Goal: Transaction & Acquisition: Purchase product/service

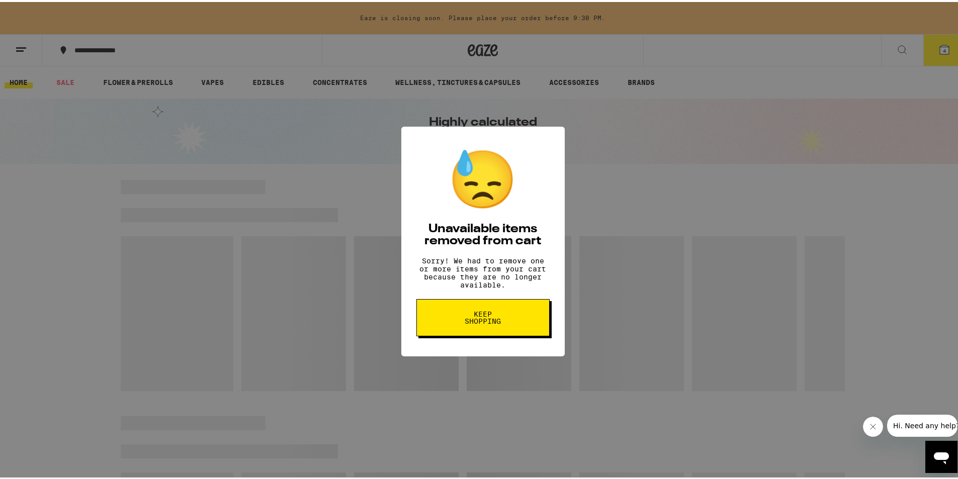
click at [466, 323] on span "Keep Shopping" at bounding box center [483, 316] width 52 height 14
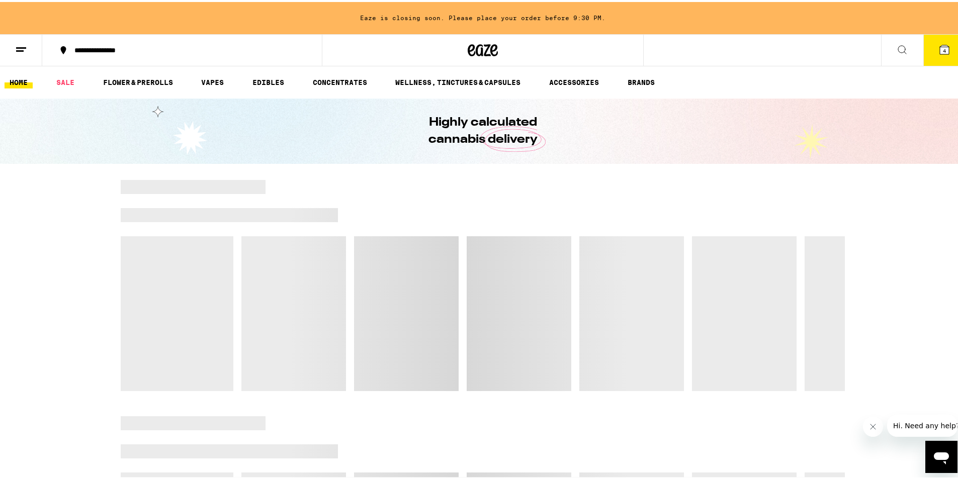
click at [868, 430] on icon "Close message from company" at bounding box center [872, 426] width 8 height 8
click at [78, 265] on div at bounding box center [483, 283] width 966 height 211
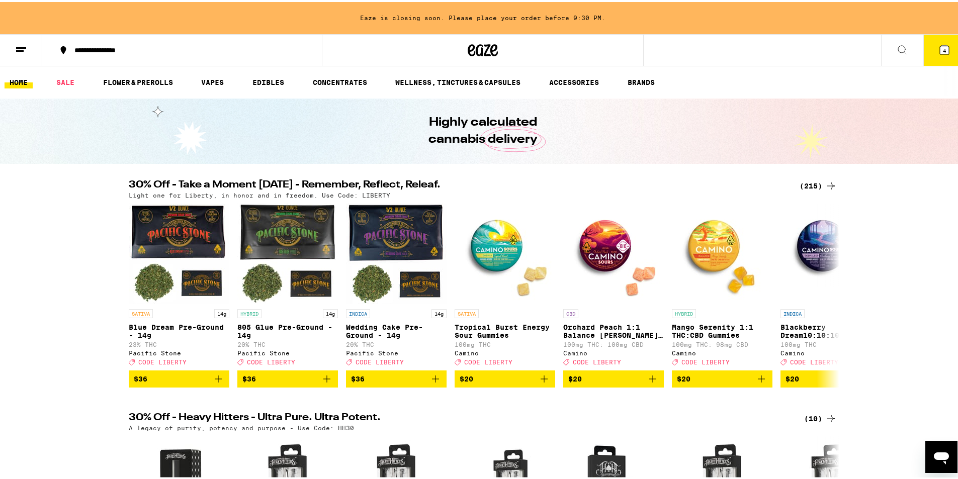
click at [810, 185] on div "(215)" at bounding box center [818, 184] width 37 height 12
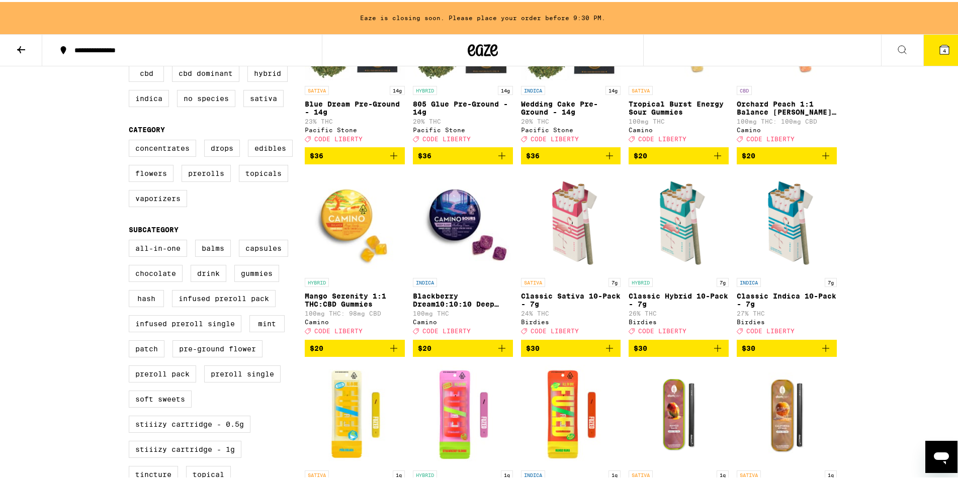
scroll to position [201, 0]
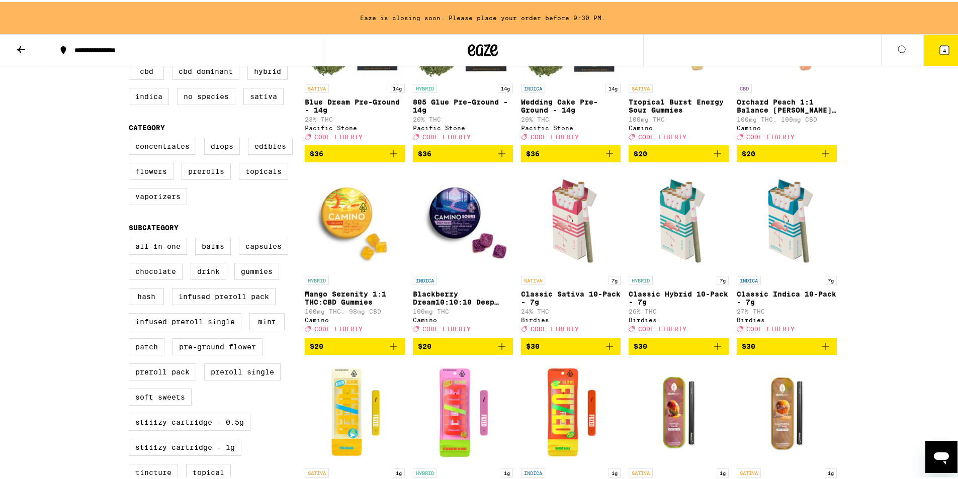
click at [673, 351] on span "$30" at bounding box center [679, 344] width 90 height 12
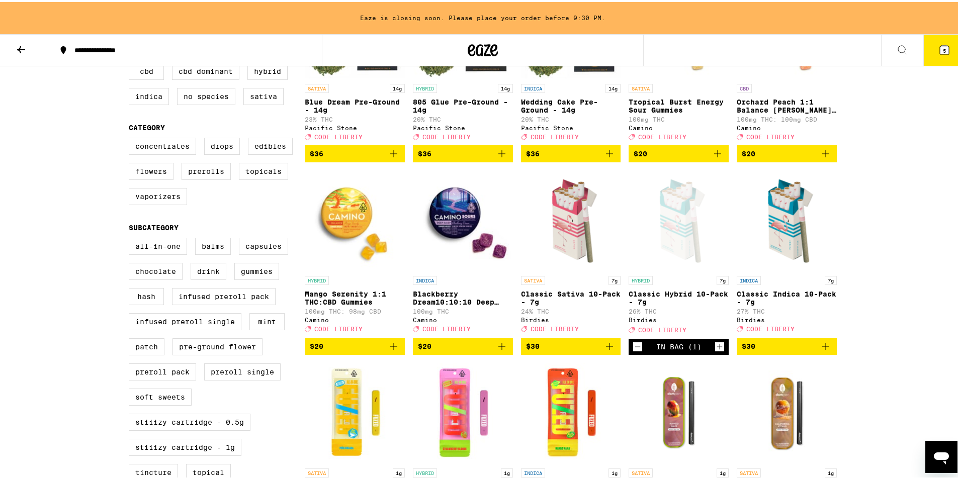
click at [784, 351] on span "$30" at bounding box center [787, 344] width 90 height 12
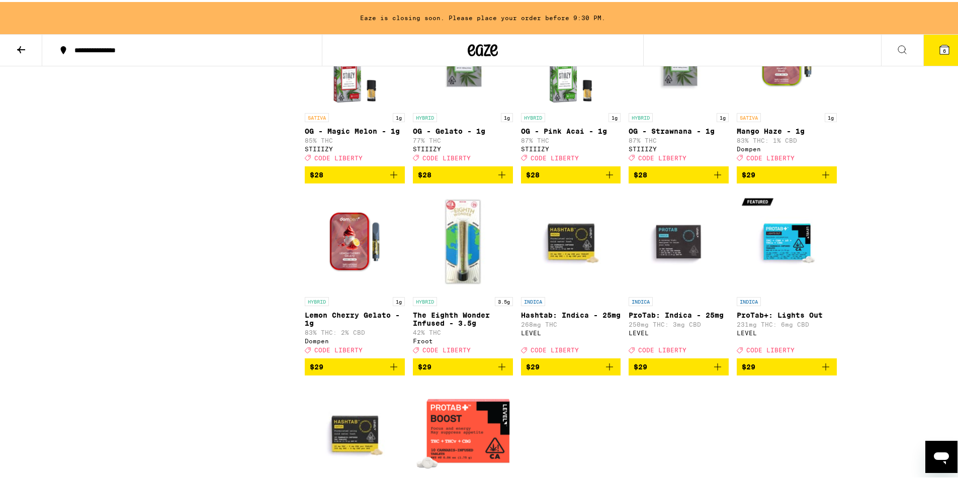
scroll to position [4727, 0]
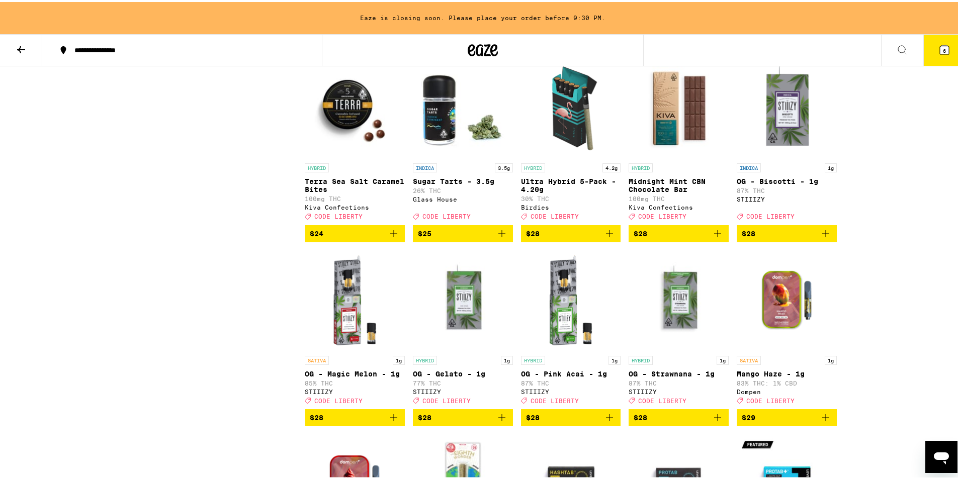
click at [561, 238] on span "$28" at bounding box center [571, 232] width 90 height 12
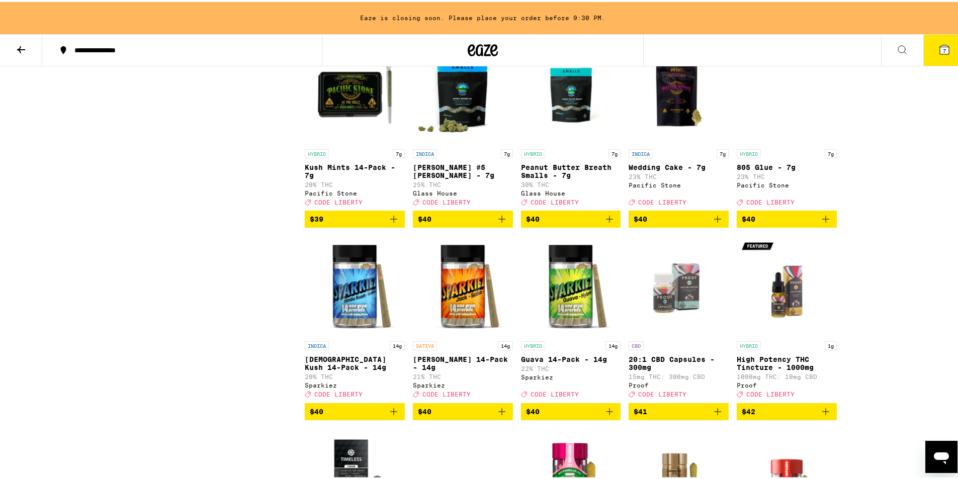
scroll to position [6698, 0]
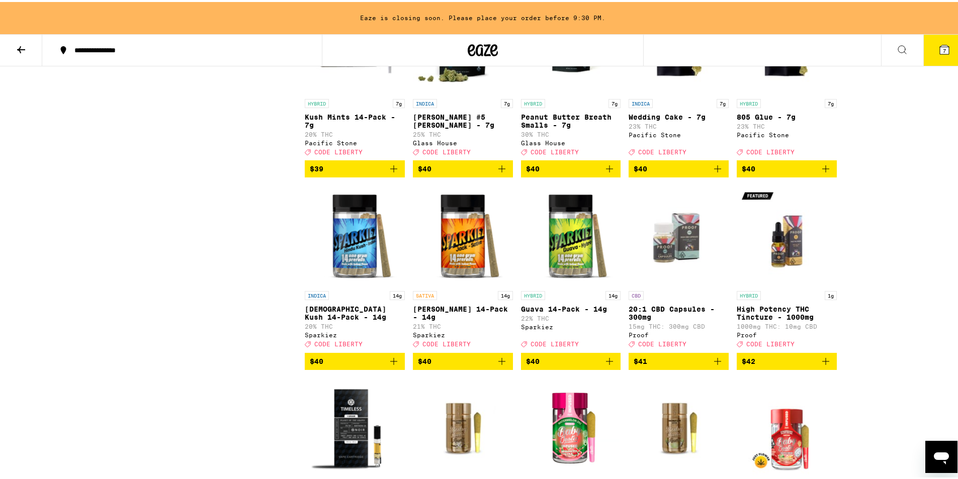
click at [458, 173] on span "$40" at bounding box center [463, 167] width 90 height 12
click at [566, 173] on span "$40" at bounding box center [571, 167] width 90 height 12
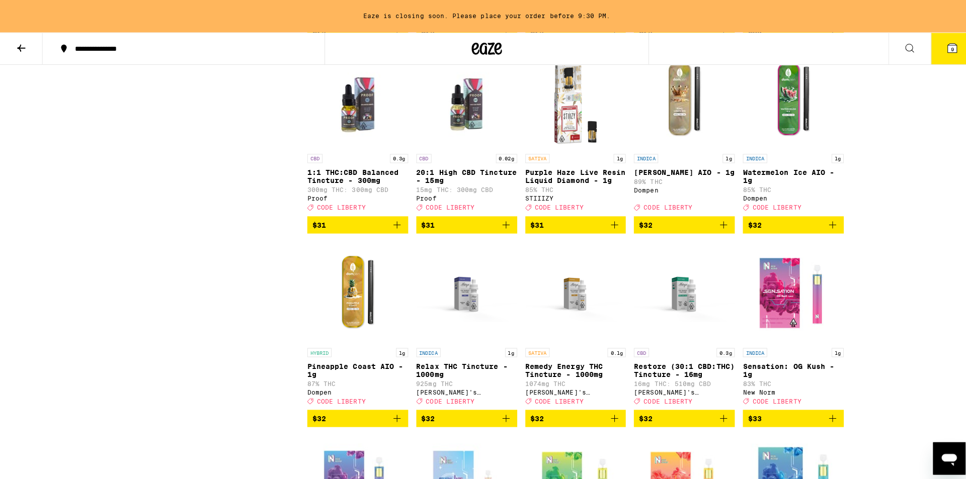
scroll to position [5390, 0]
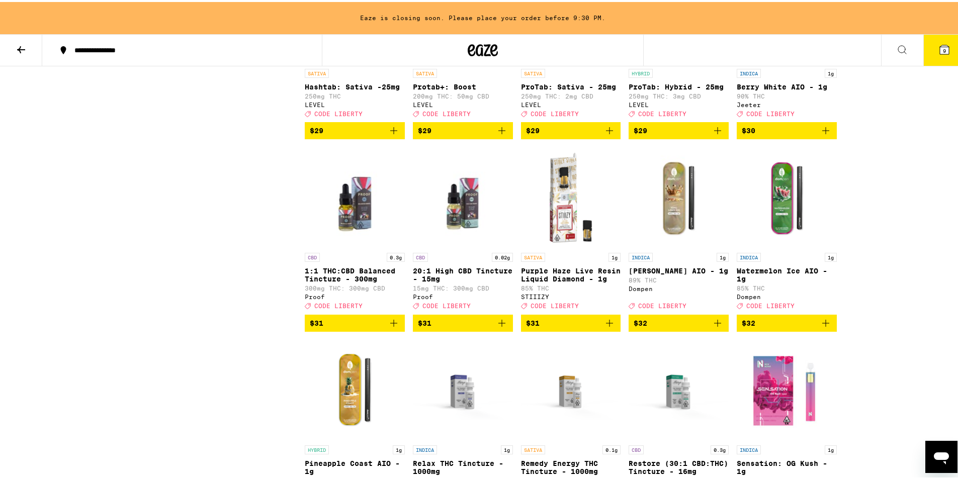
click at [940, 48] on icon at bounding box center [944, 47] width 9 height 9
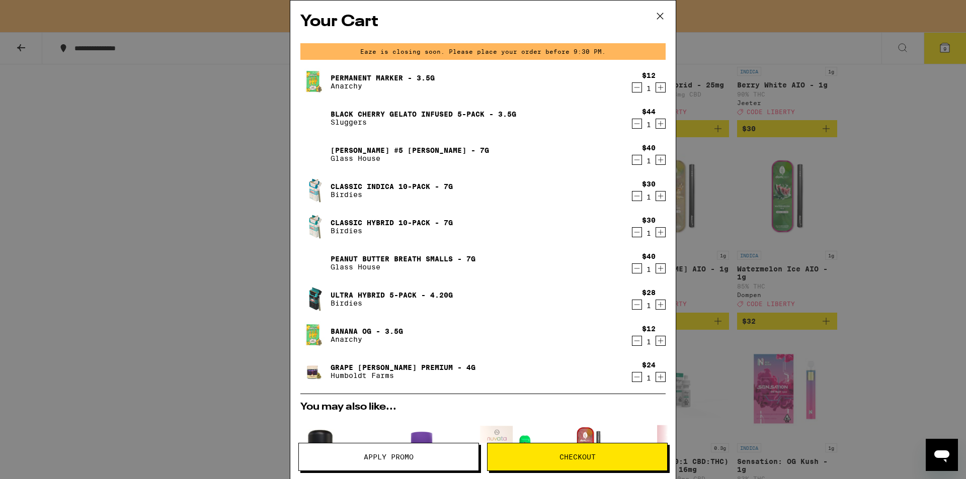
click at [632, 91] on icon "Decrement" at bounding box center [636, 87] width 9 height 12
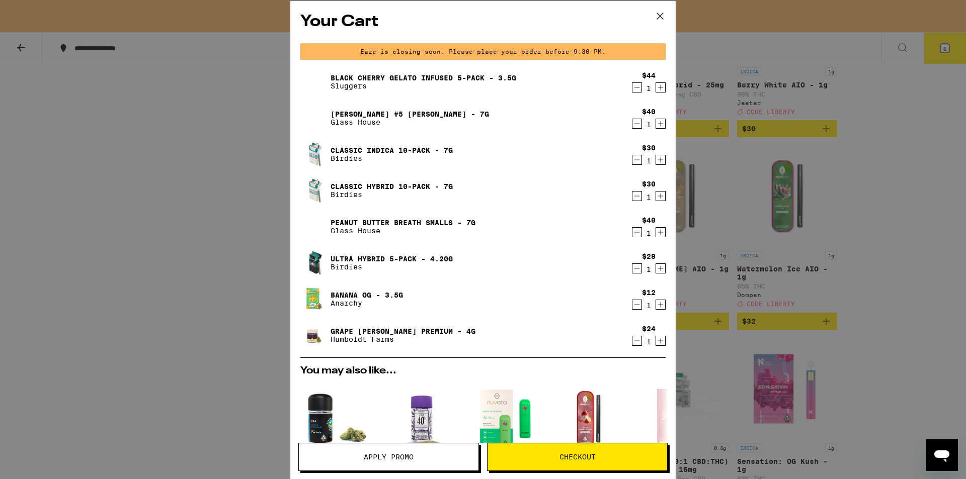
click at [632, 91] on icon "Decrement" at bounding box center [636, 87] width 9 height 12
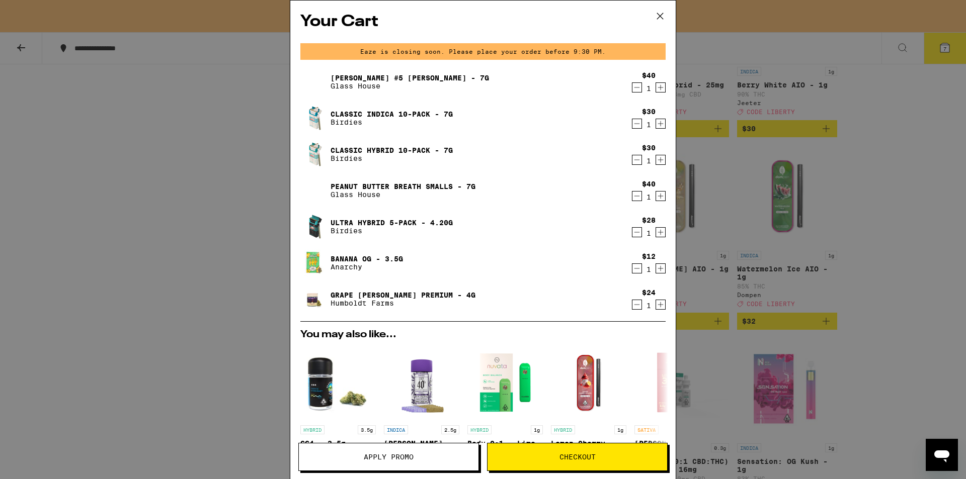
click at [632, 273] on icon "Decrement" at bounding box center [636, 269] width 9 height 12
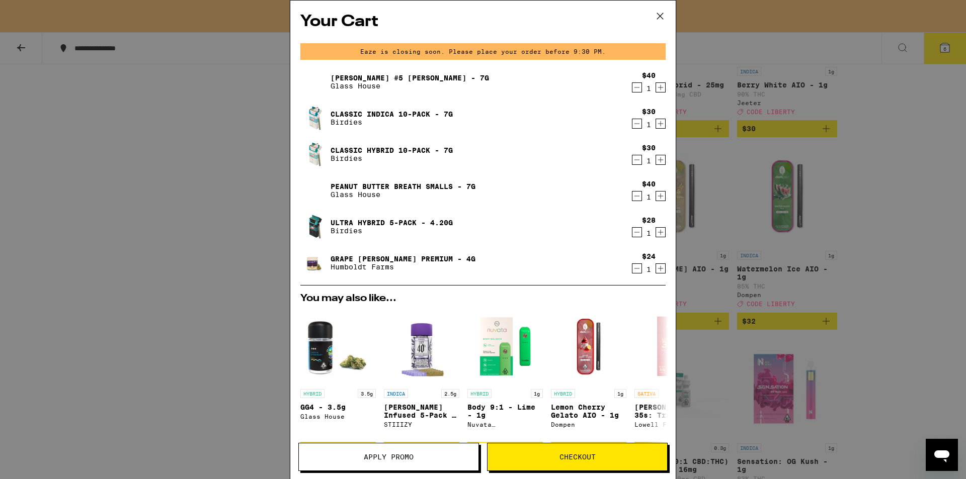
click at [632, 271] on icon "Decrement" at bounding box center [636, 269] width 9 height 12
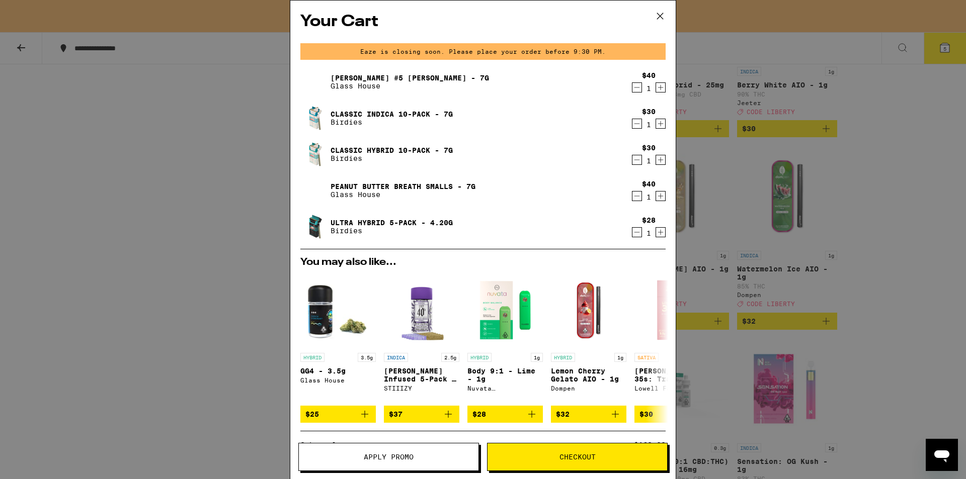
click at [390, 461] on span "Apply Promo" at bounding box center [389, 457] width 50 height 7
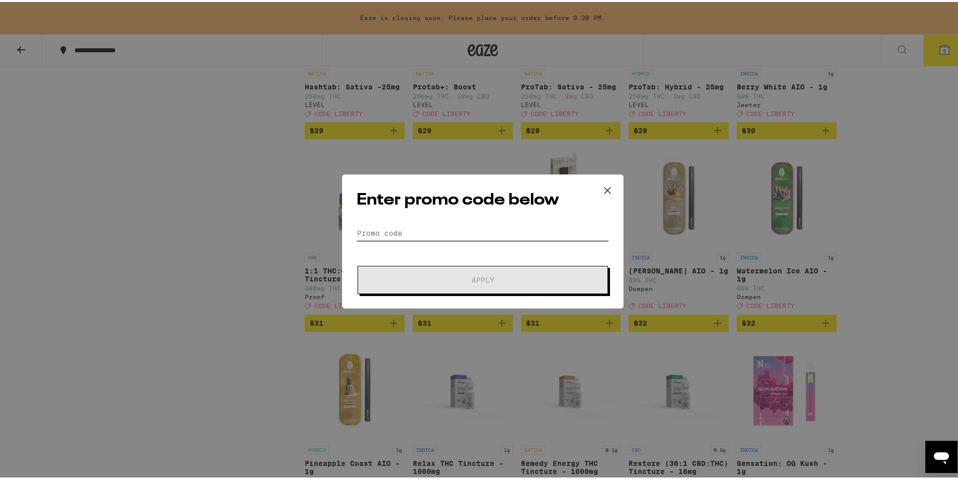
click at [420, 234] on input "Promo Code" at bounding box center [483, 231] width 252 height 15
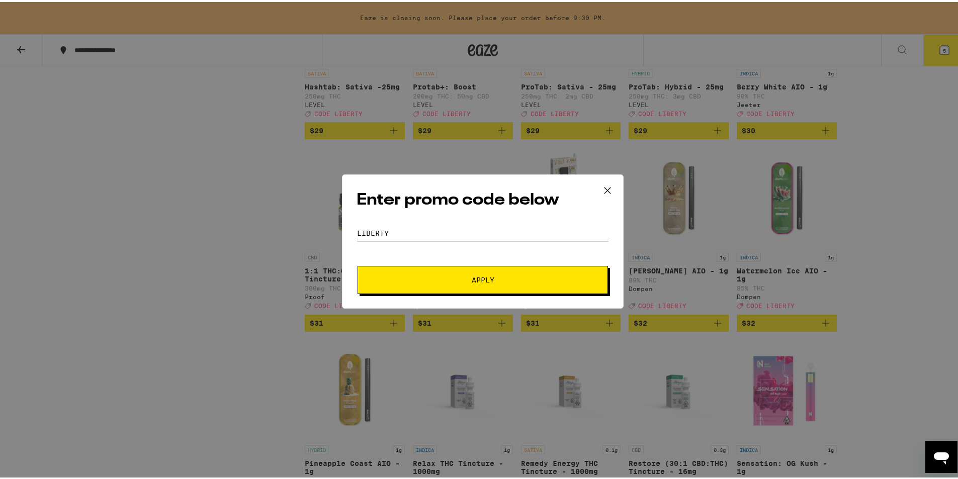
type input "liberty"
click at [358, 264] on button "Apply" at bounding box center [483, 278] width 250 height 28
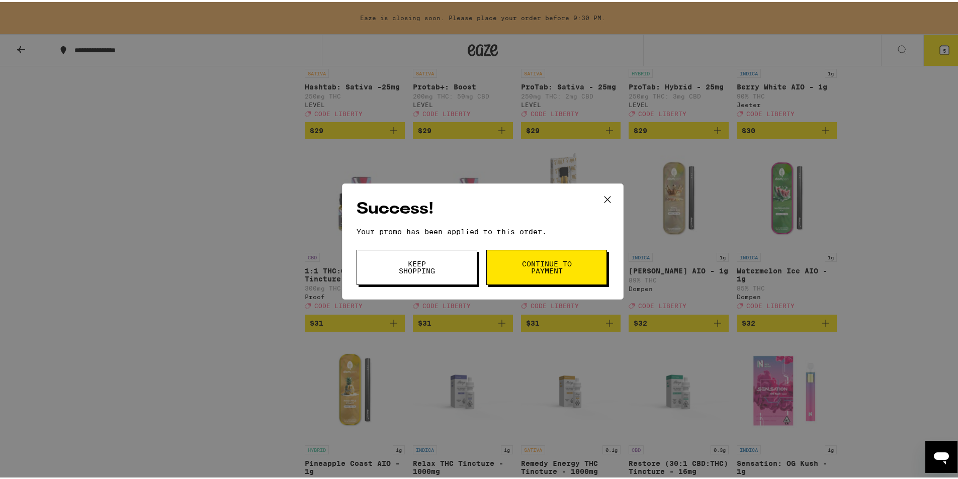
click at [434, 265] on span "Keep Shopping" at bounding box center [416, 265] width 51 height 14
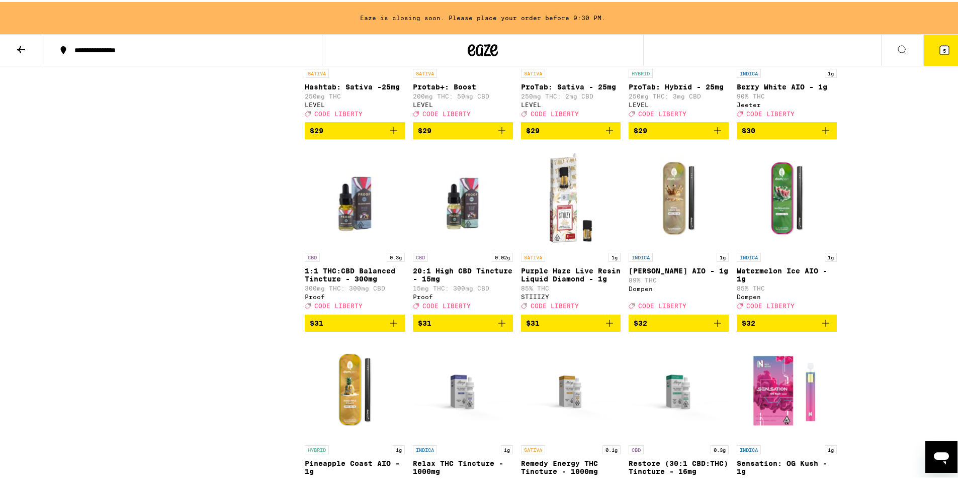
click at [940, 49] on icon at bounding box center [944, 47] width 9 height 9
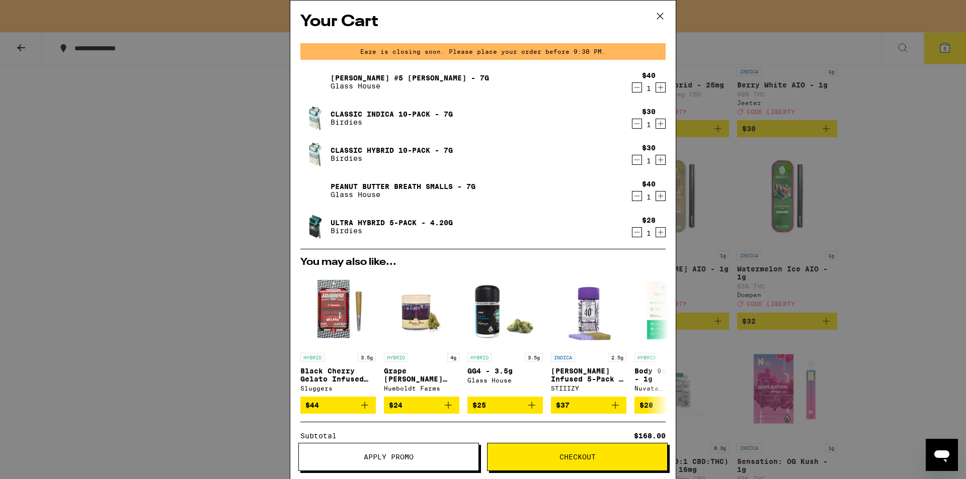
click at [632, 163] on icon "Decrement" at bounding box center [636, 160] width 9 height 12
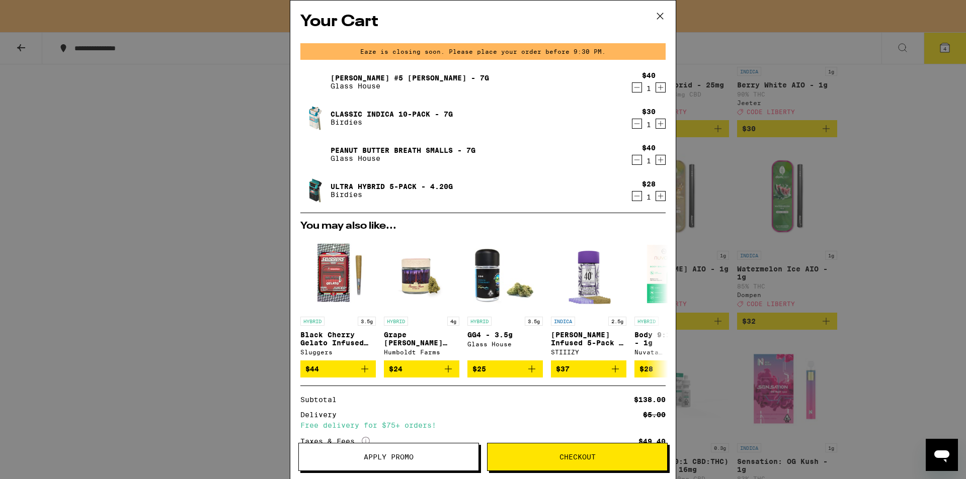
click at [377, 148] on link "Peanut Butter Breath Smalls - 7g" at bounding box center [402, 150] width 145 height 8
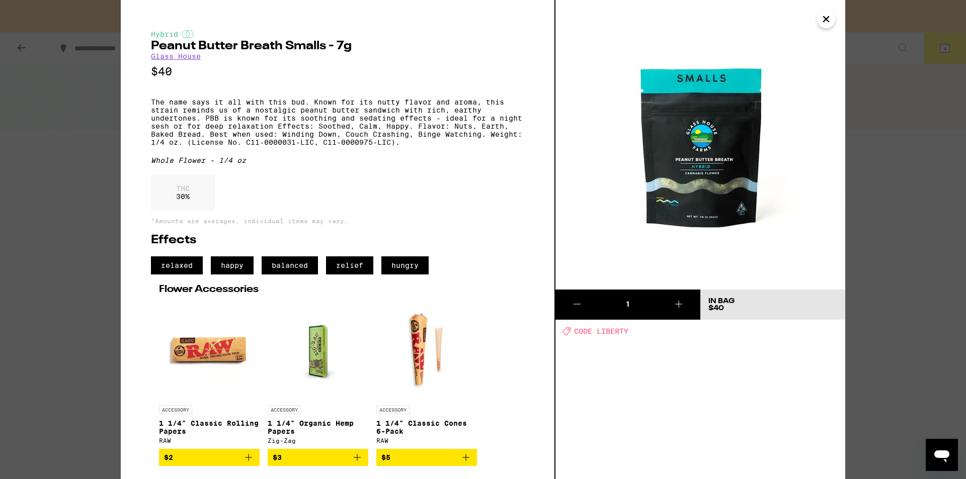
click at [828, 20] on icon "Close" at bounding box center [826, 19] width 12 height 15
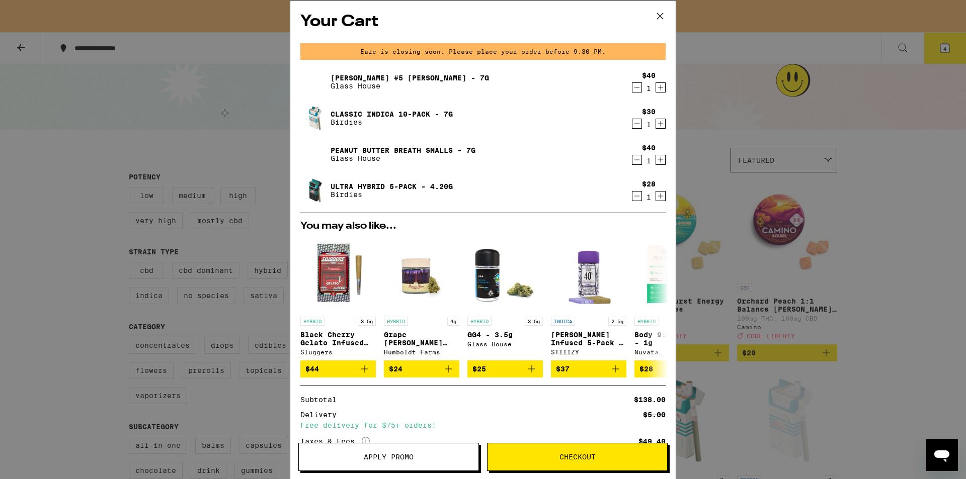
click at [632, 198] on icon "Decrement" at bounding box center [636, 196] width 9 height 12
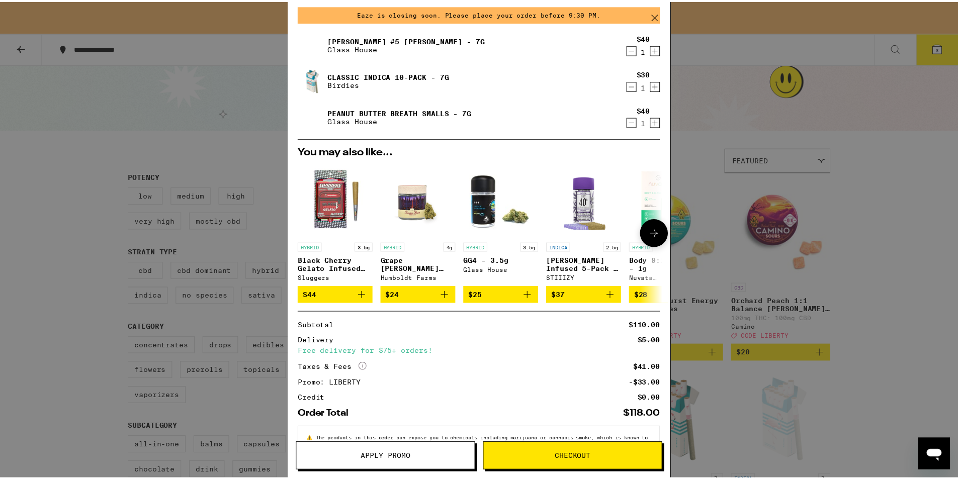
scroll to position [75, 0]
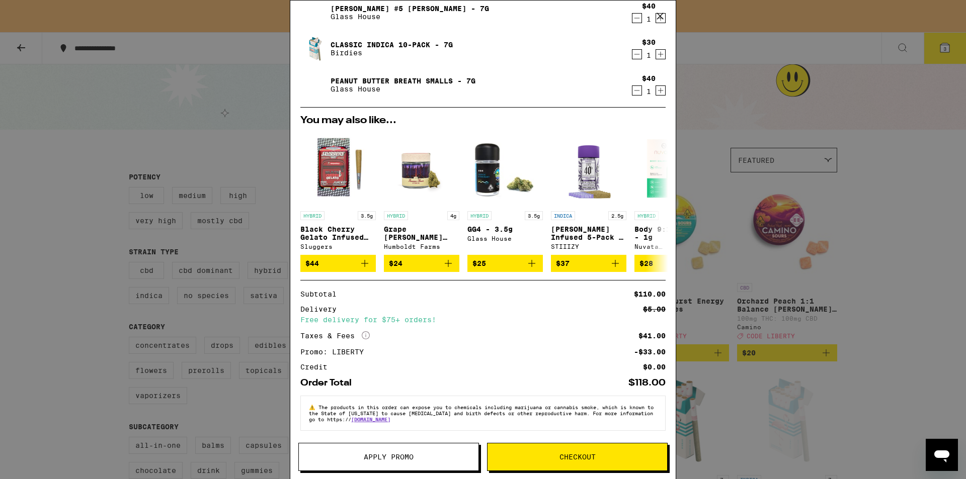
click at [515, 458] on span "Checkout" at bounding box center [577, 457] width 180 height 7
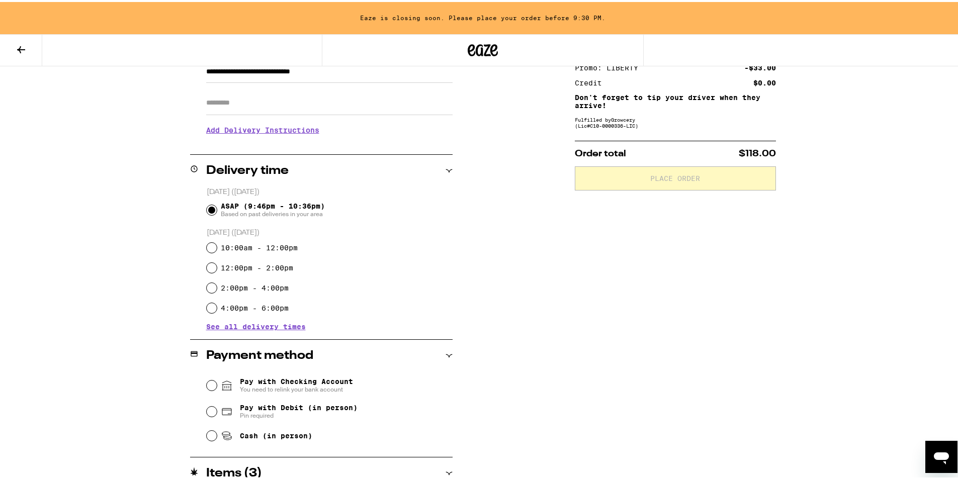
scroll to position [277, 0]
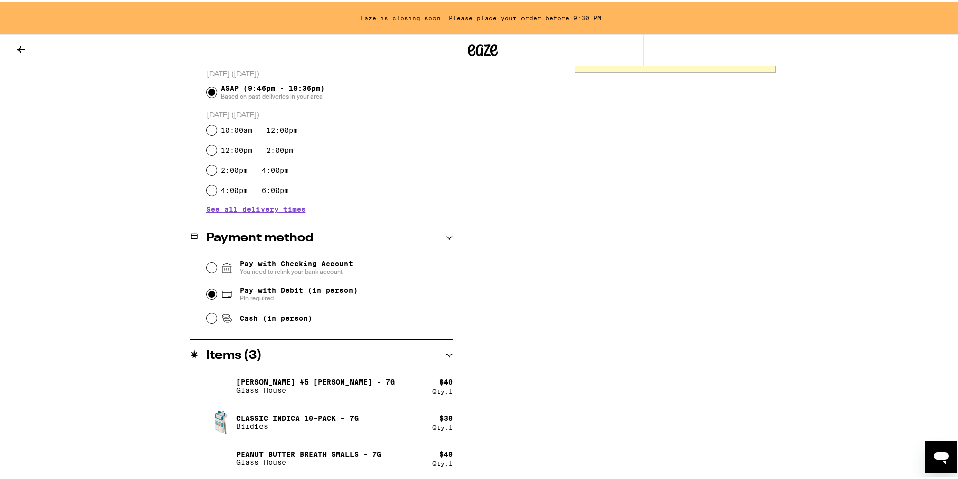
click at [207, 292] on input "Pay with Debit (in person) Pin required" at bounding box center [212, 292] width 10 height 10
radio input "true"
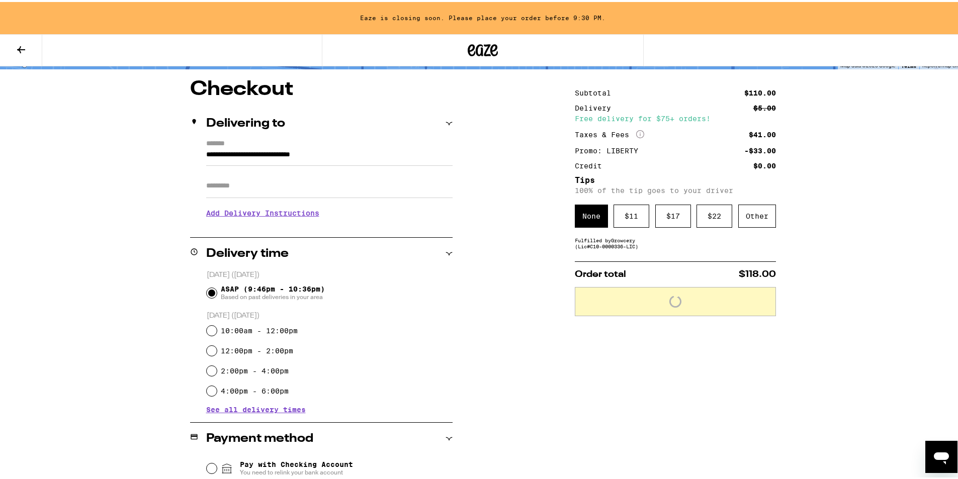
scroll to position [76, 0]
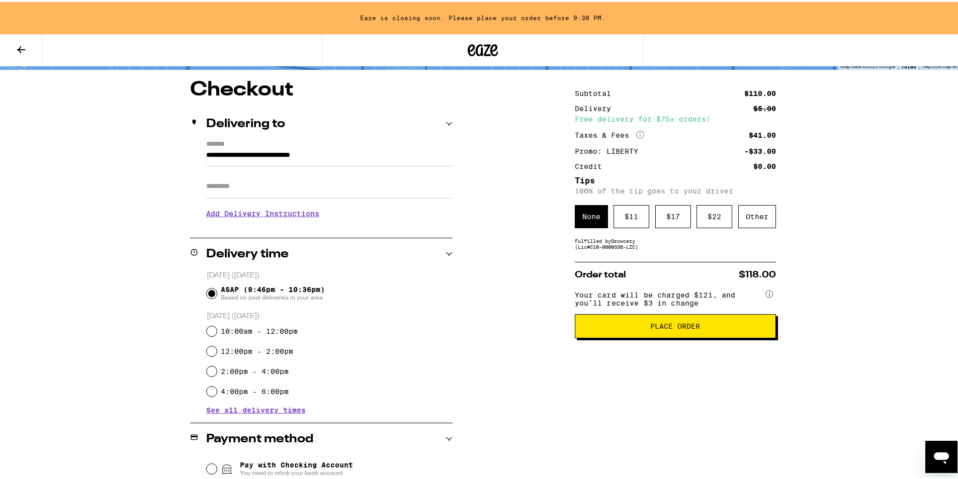
click at [658, 328] on span "Place Order" at bounding box center [675, 324] width 50 height 7
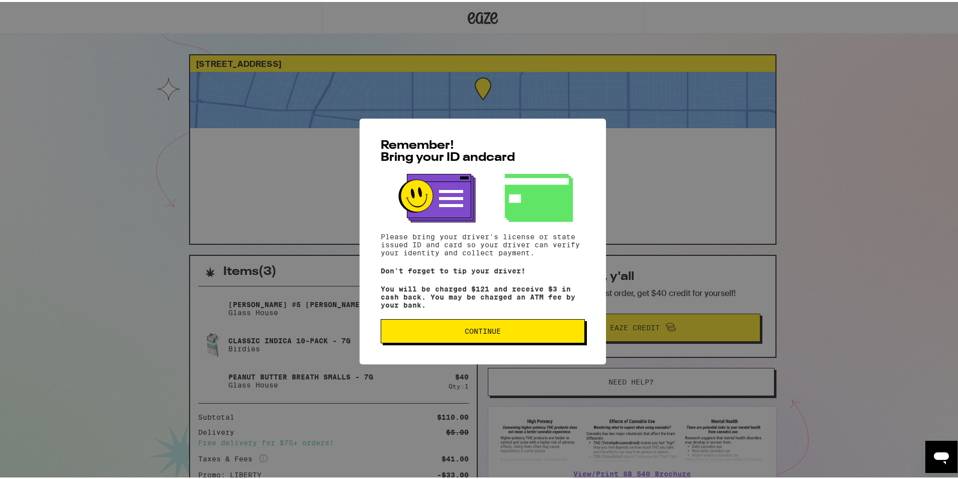
click at [470, 341] on button "Continue" at bounding box center [483, 329] width 204 height 24
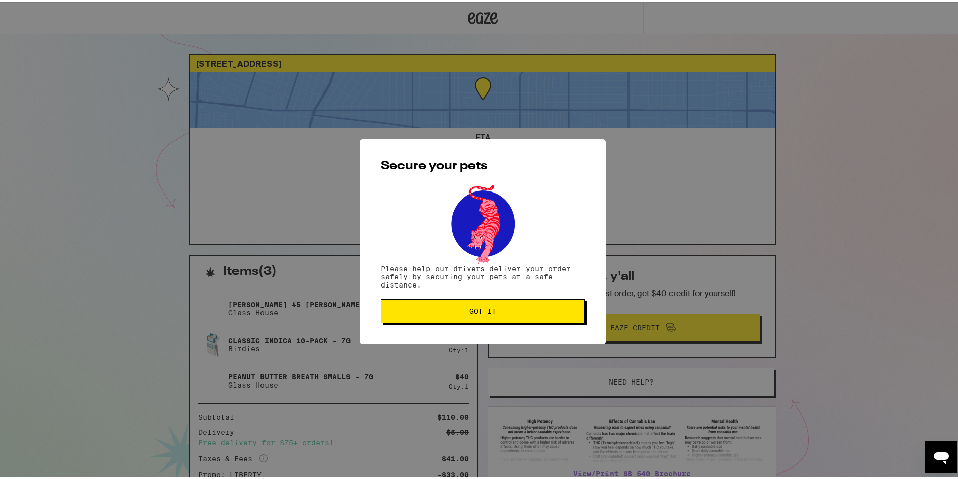
click at [465, 312] on span "Got it" at bounding box center [482, 309] width 187 height 7
